Goal: Find contact information: Find contact information

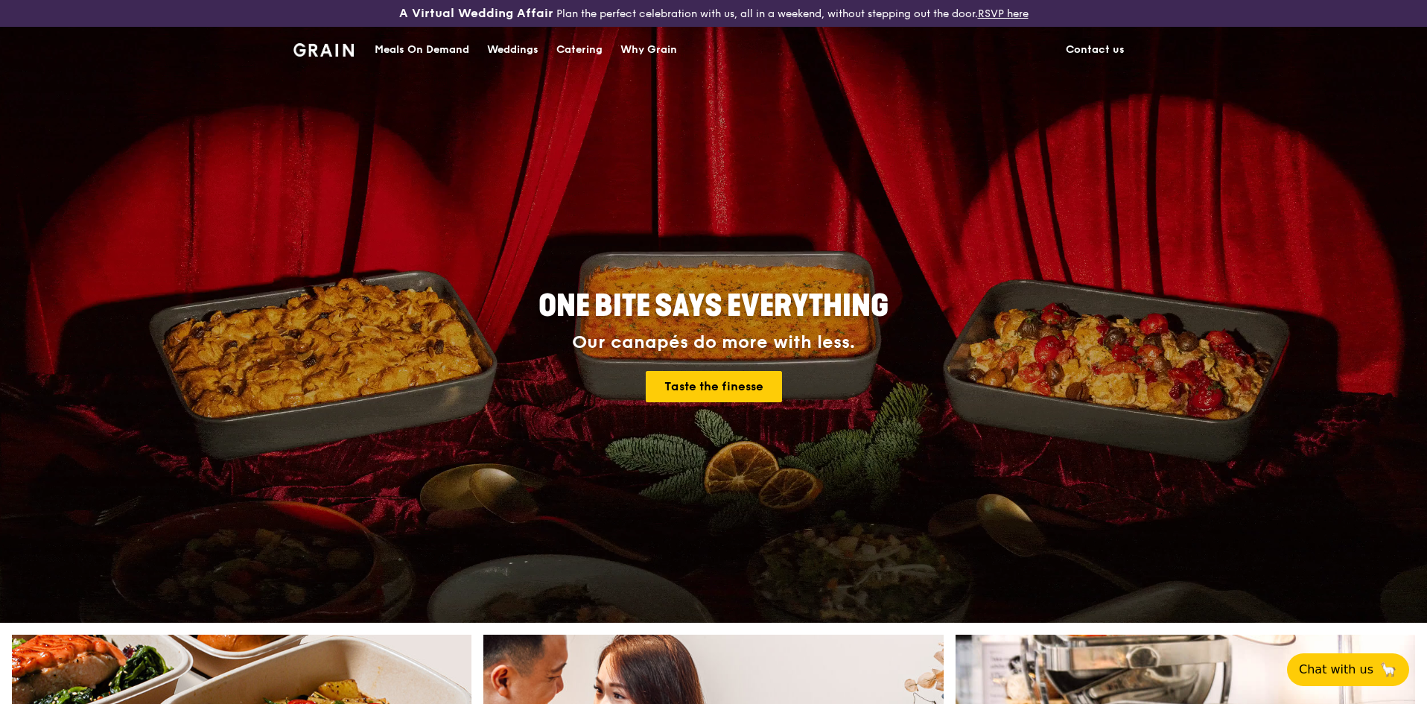
click at [1094, 48] on link "Contact us" at bounding box center [1095, 50] width 77 height 45
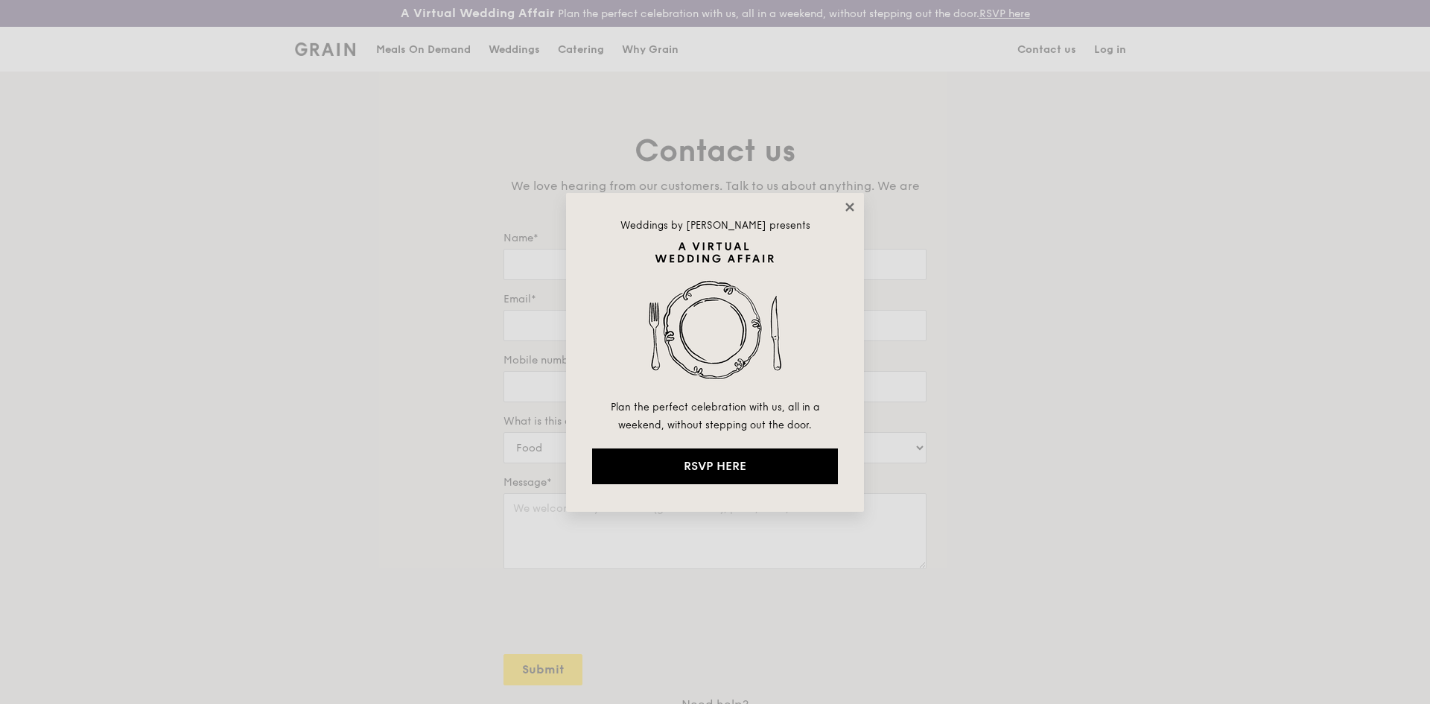
click at [844, 208] on icon at bounding box center [849, 206] width 13 height 13
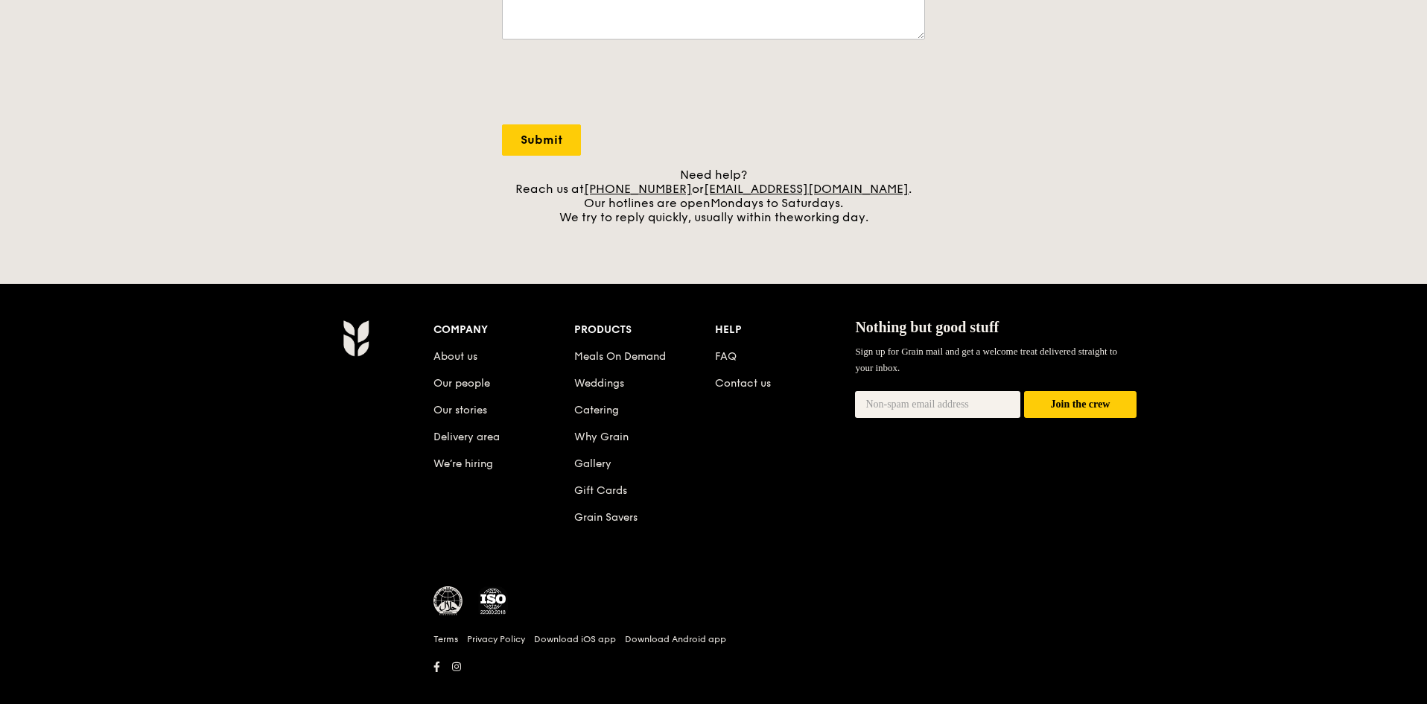
scroll to position [550, 0]
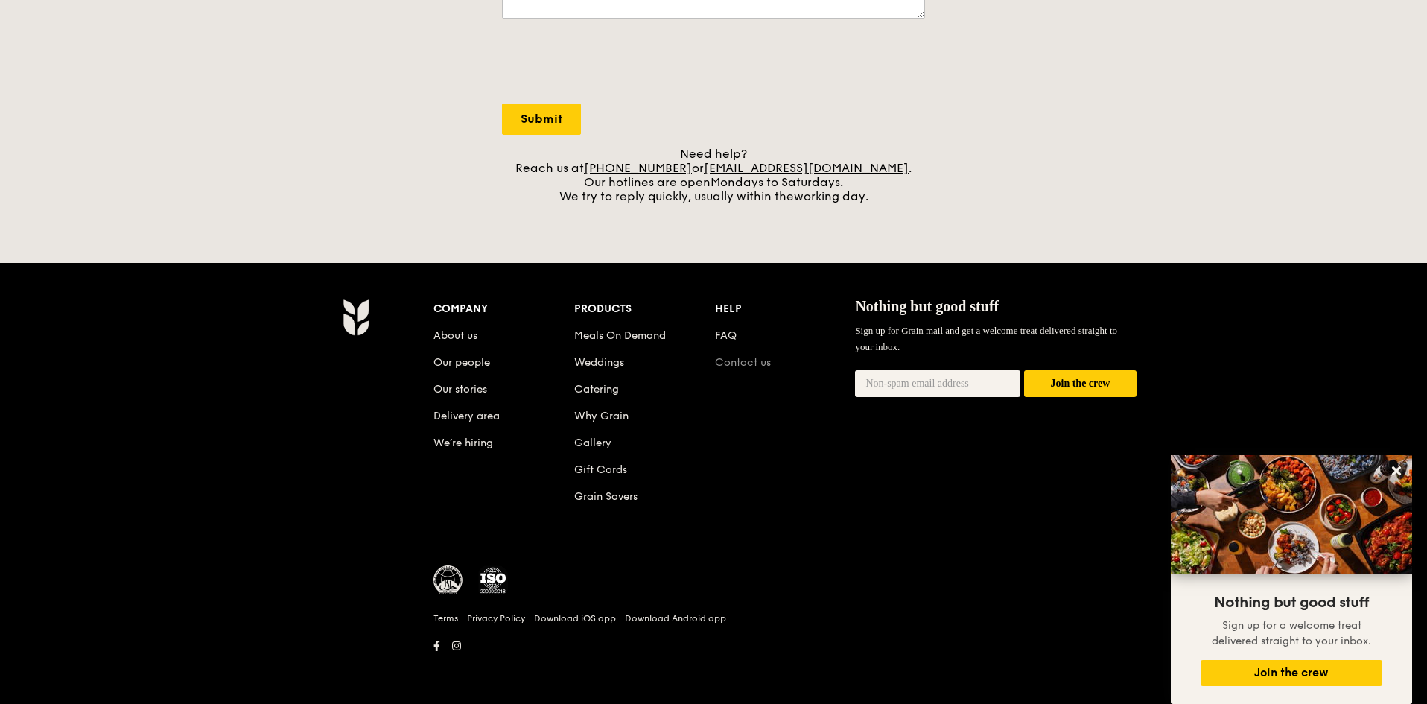
click at [755, 366] on link "Contact us" at bounding box center [743, 362] width 56 height 13
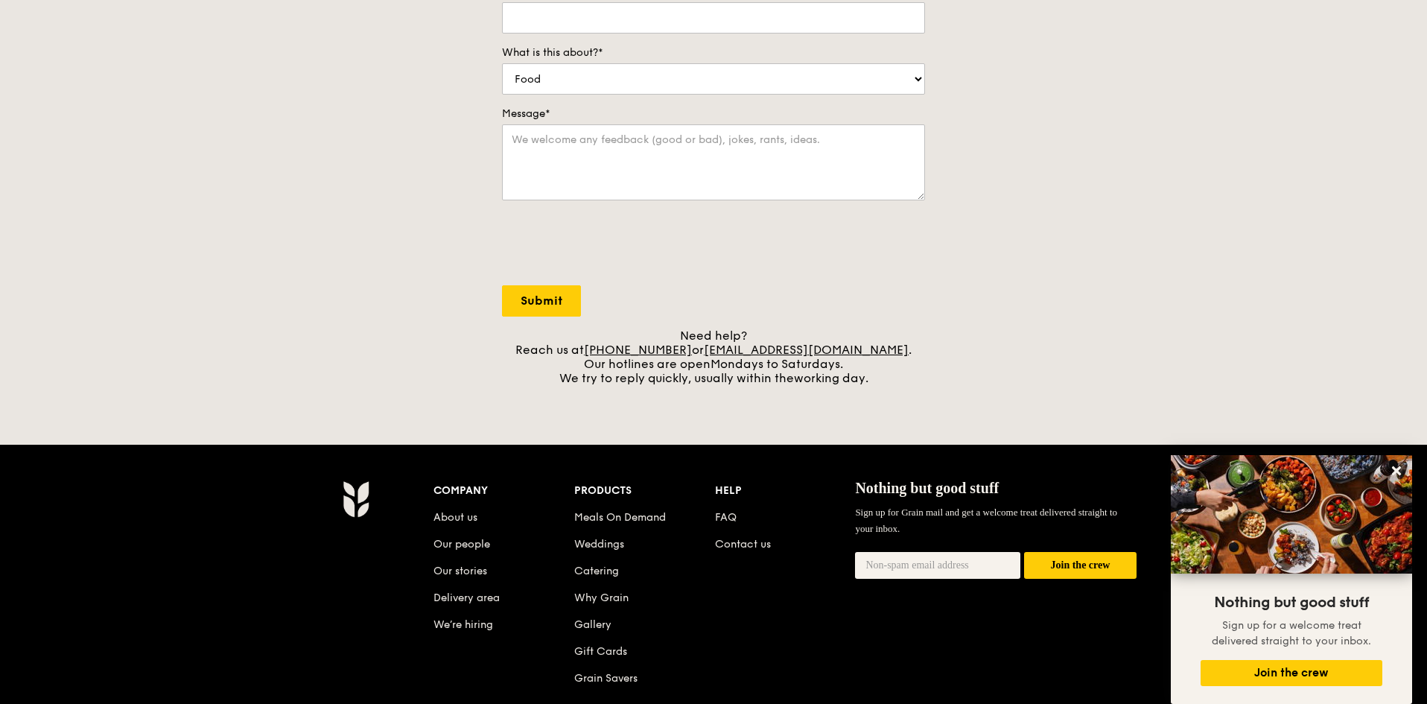
scroll to position [327, 0]
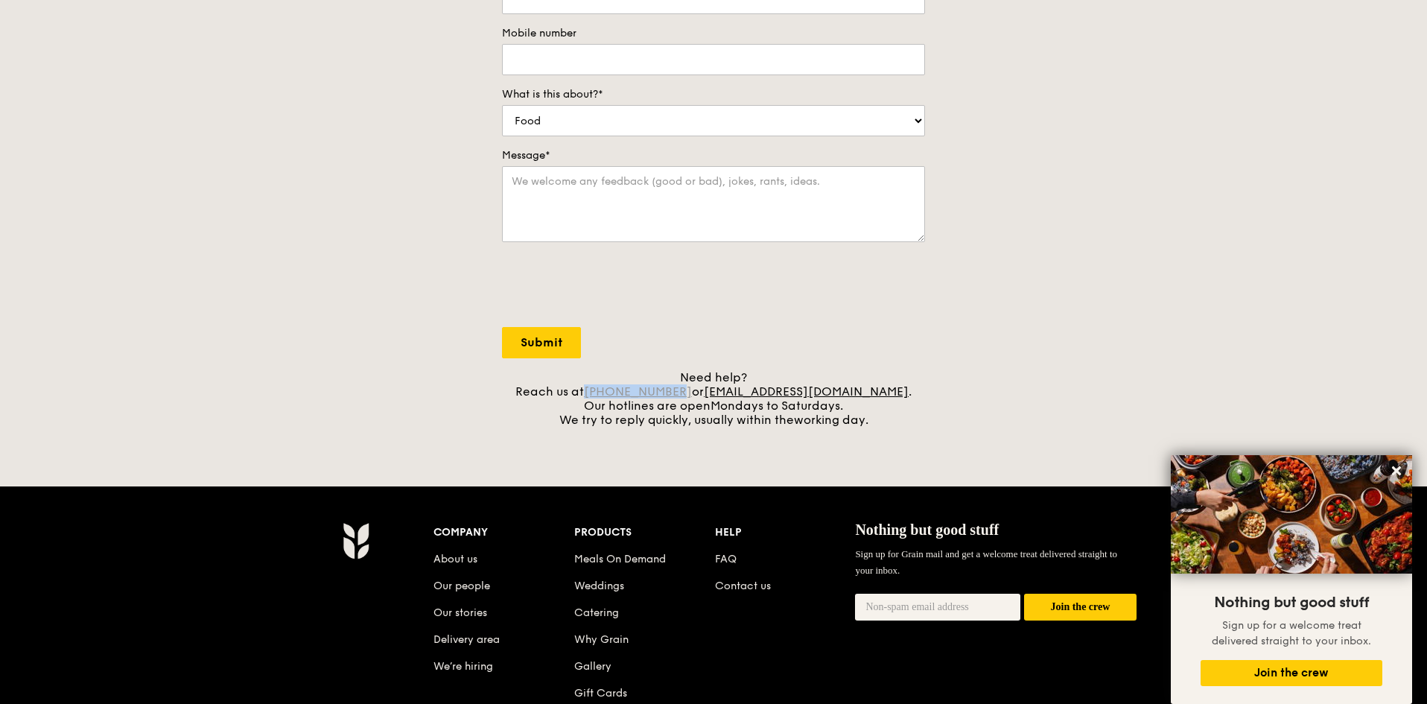
drag, startPoint x: 710, startPoint y: 393, endPoint x: 627, endPoint y: 395, distance: 82.7
click at [627, 395] on div "Need help? Reach us at [PHONE_NUMBER] or [EMAIL_ADDRESS][DOMAIN_NAME] . Our hot…" at bounding box center [713, 398] width 423 height 57
copy link "[PHONE_NUMBER]"
